Goal: Information Seeking & Learning: Learn about a topic

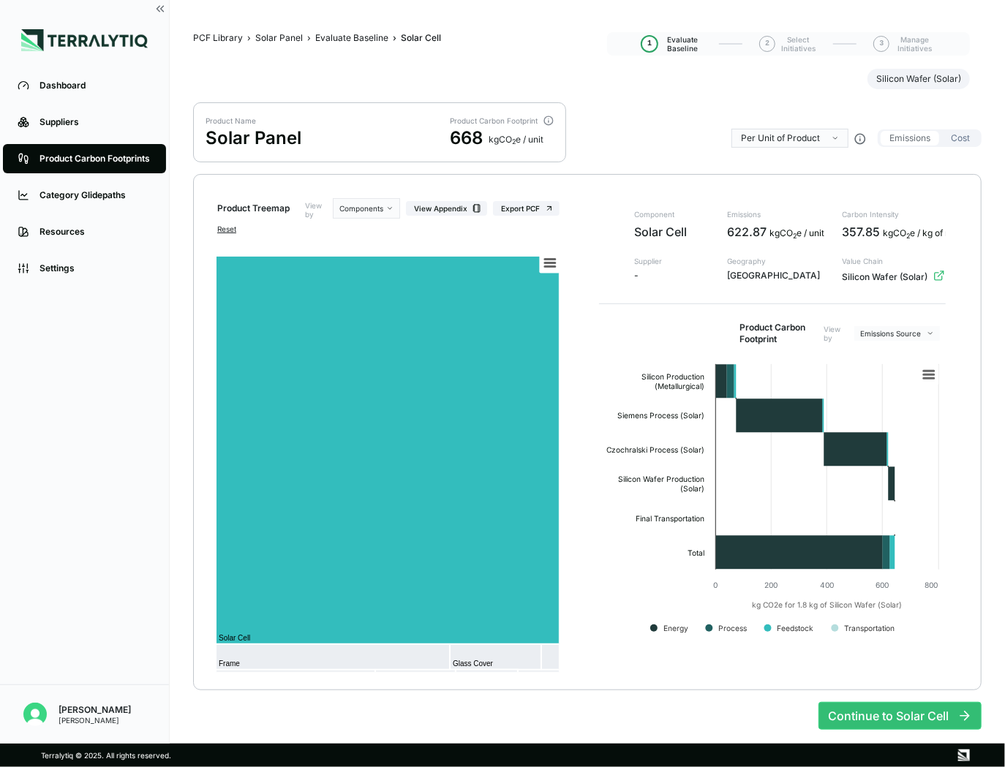
click at [956, 131] on button "Cost" at bounding box center [960, 138] width 37 height 15
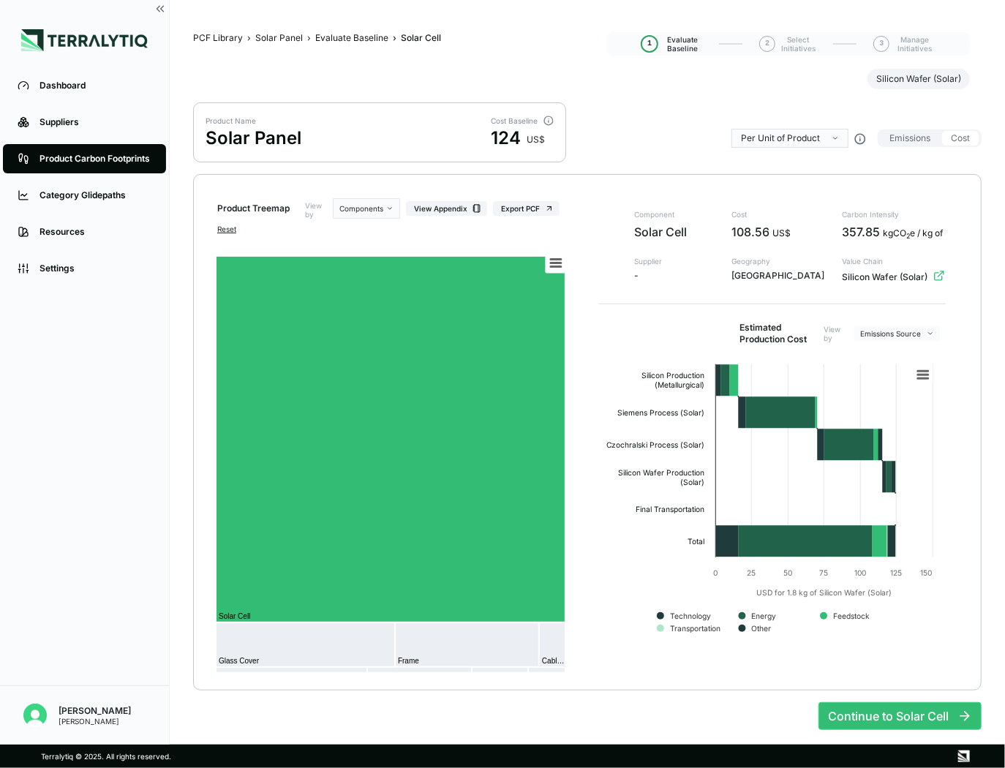
click at [895, 165] on div "Per Unit of Product Emissions Cost" at bounding box center [856, 138] width 250 height 72
click at [911, 337] on html "Dashboard Suppliers Product Carbon Footprints Category Glidepaths Resources Set…" at bounding box center [502, 384] width 1005 height 768
click at [884, 372] on div "Type" at bounding box center [901, 374] width 86 height 18
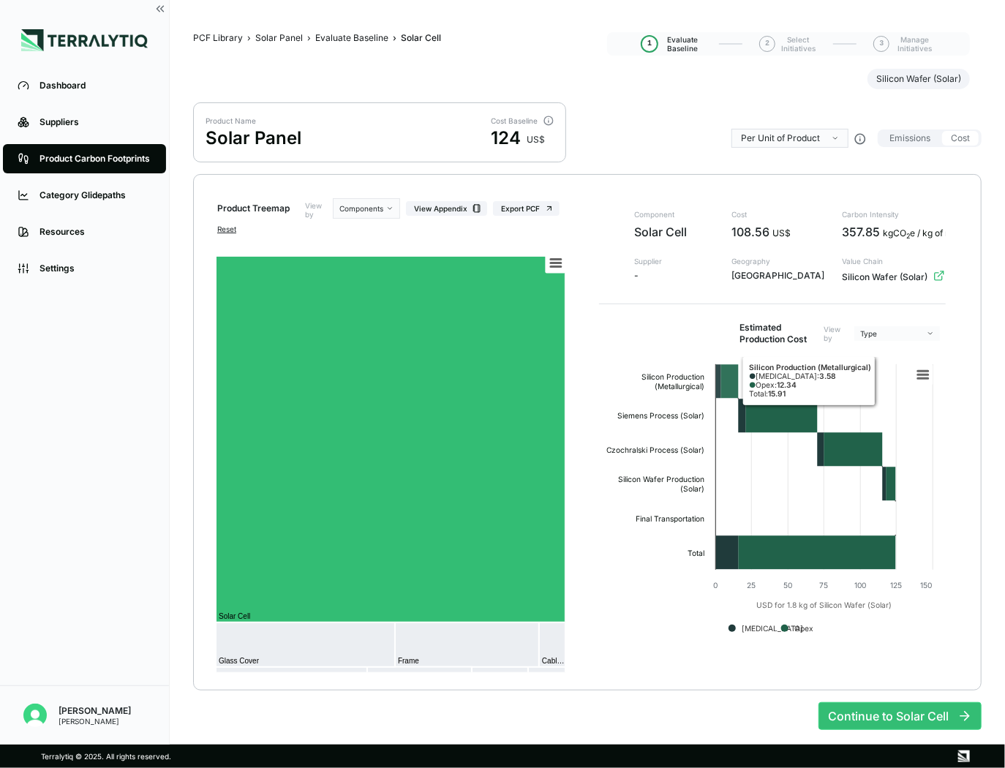
click at [888, 332] on html "Dashboard Suppliers Product Carbon Footprints Category Glidepaths Resources Set…" at bounding box center [502, 384] width 1005 height 768
click at [889, 359] on div "Source" at bounding box center [901, 356] width 86 height 18
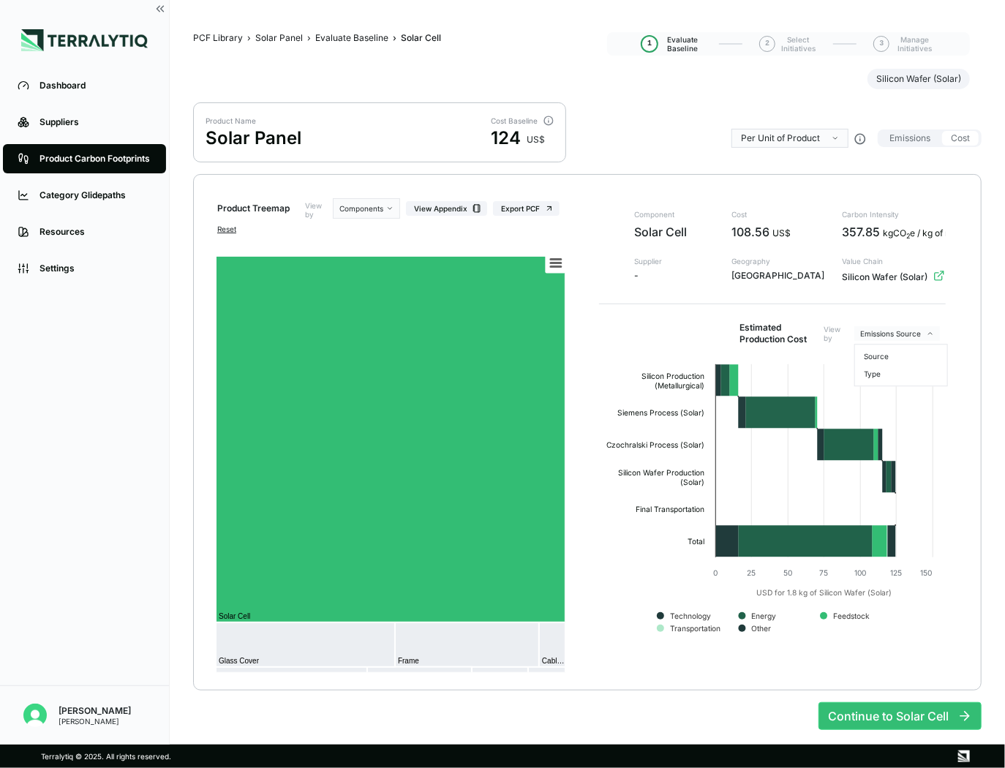
click at [897, 329] on html "Dashboard Suppliers Product Carbon Footprints Category Glidepaths Resources Set…" at bounding box center [502, 384] width 1005 height 768
click at [894, 372] on div "Type" at bounding box center [901, 374] width 86 height 18
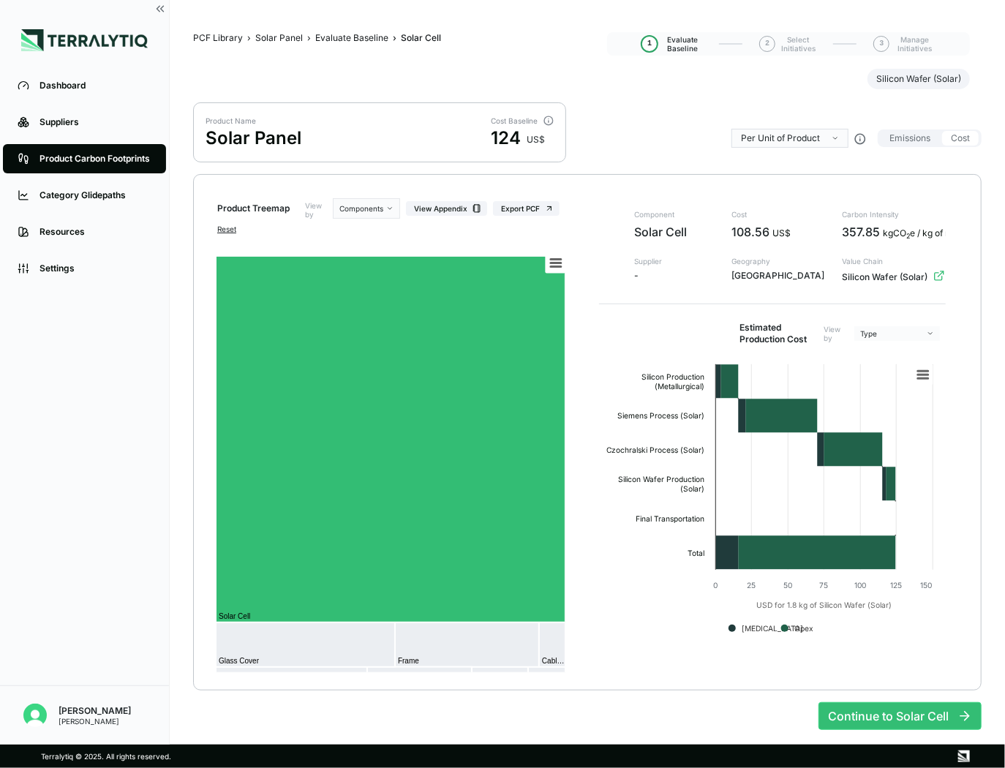
click at [924, 726] on button "Continue to Solar Cell" at bounding box center [899, 716] width 163 height 28
